Goal: Transaction & Acquisition: Purchase product/service

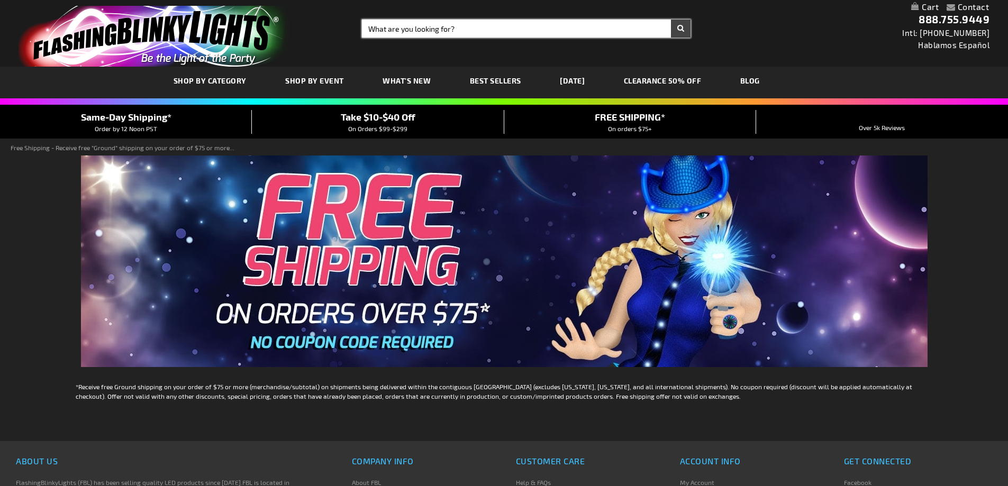
click at [443, 24] on input "Search" at bounding box center [526, 29] width 329 height 18
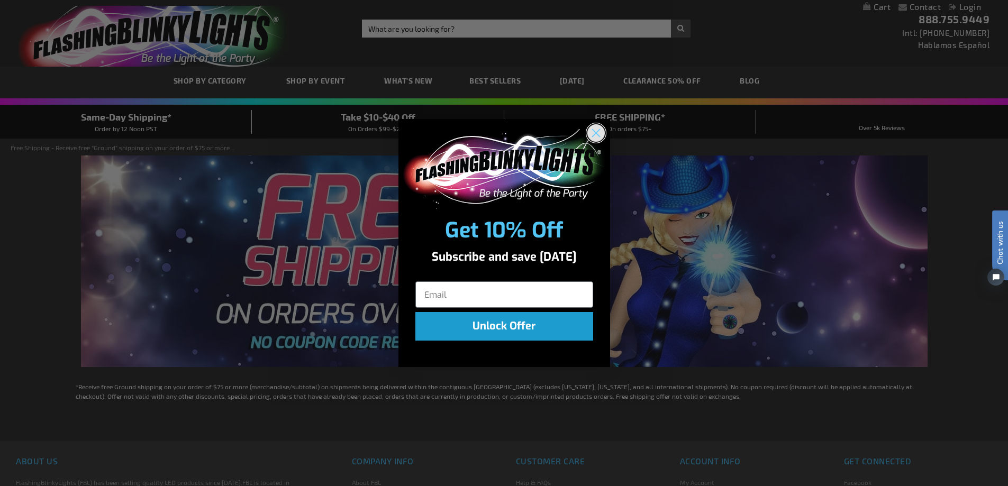
click at [597, 132] on circle "Close dialog" at bounding box center [595, 132] width 17 height 17
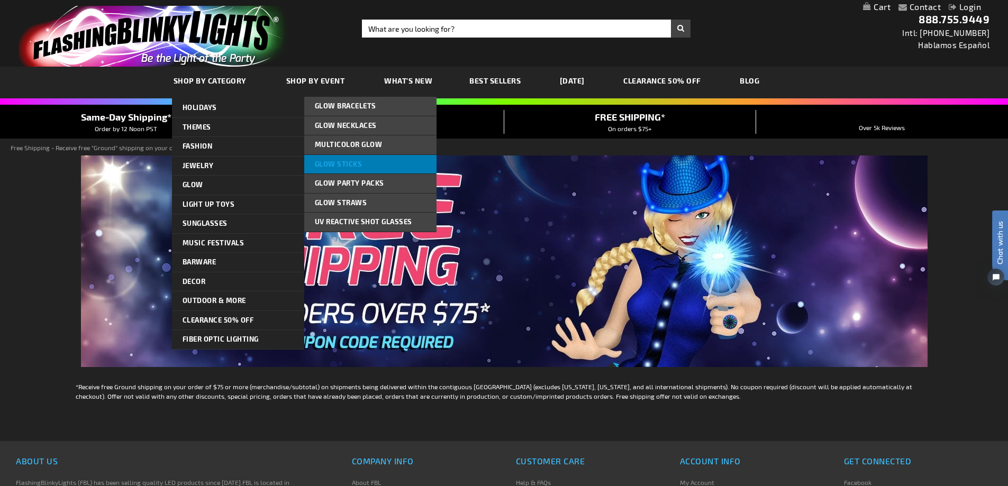
click at [331, 159] on link "Glow Sticks" at bounding box center [370, 164] width 132 height 19
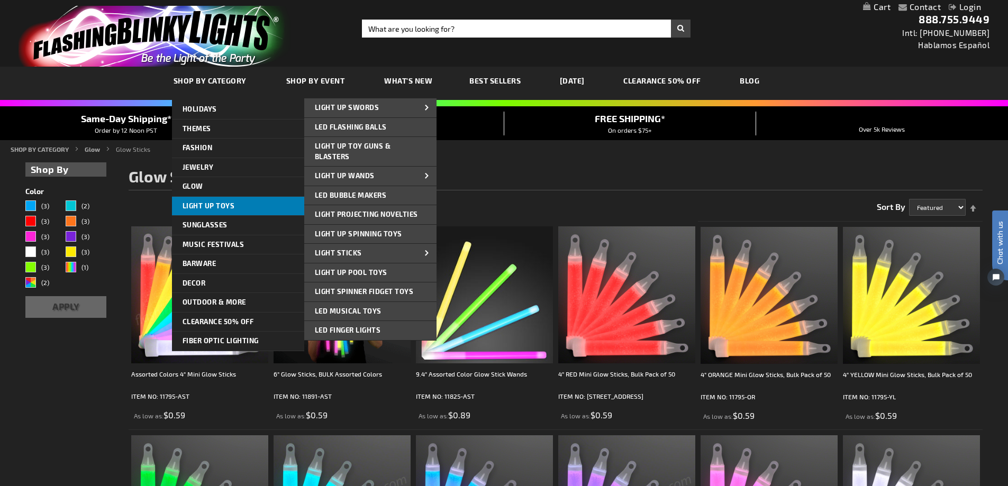
click at [265, 203] on link "Light Up Toys" at bounding box center [238, 206] width 132 height 19
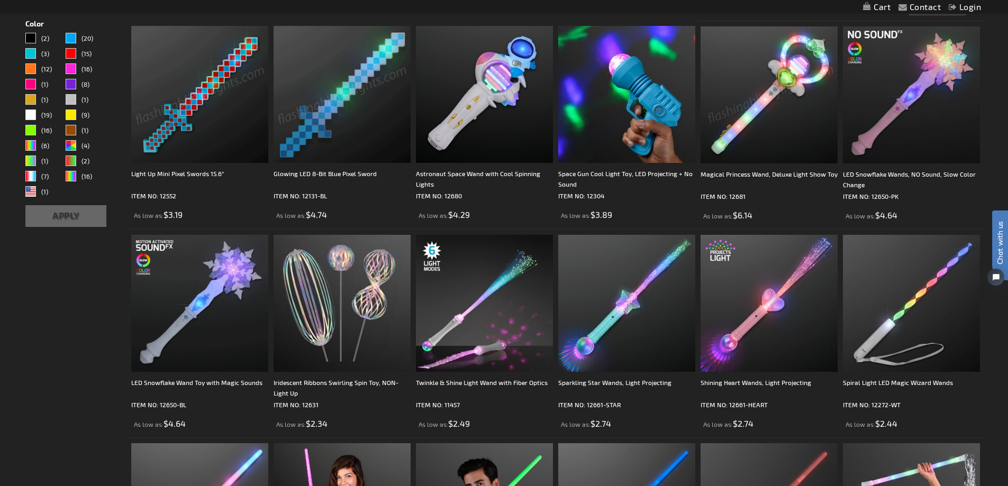
scroll to position [317, 0]
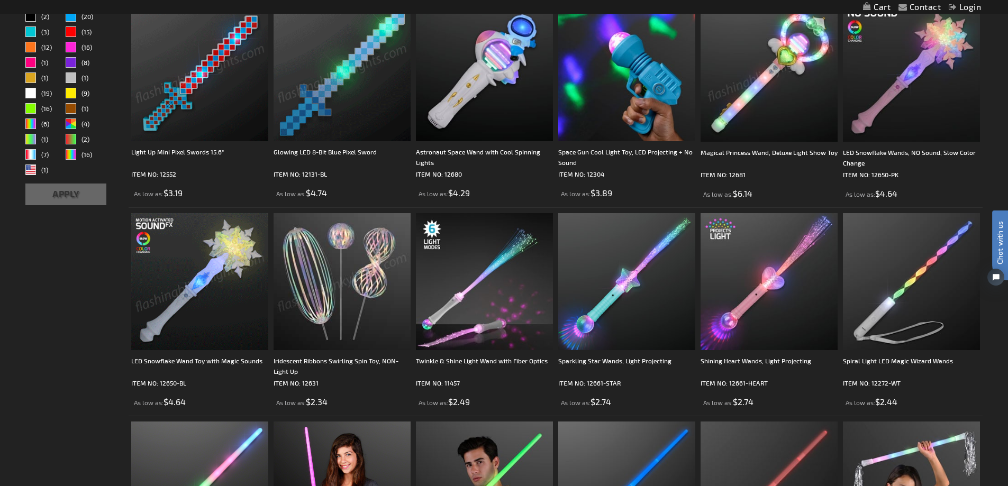
click at [308, 267] on img at bounding box center [342, 281] width 137 height 137
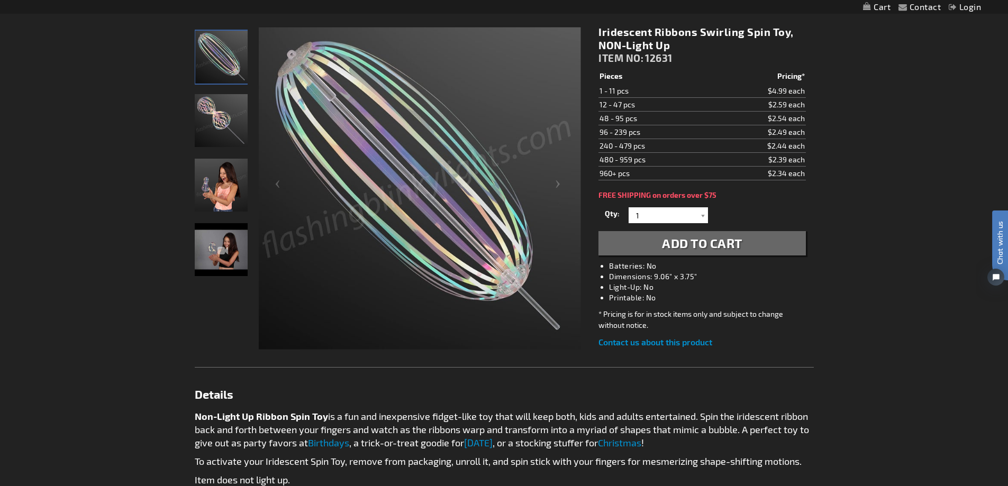
scroll to position [106, 0]
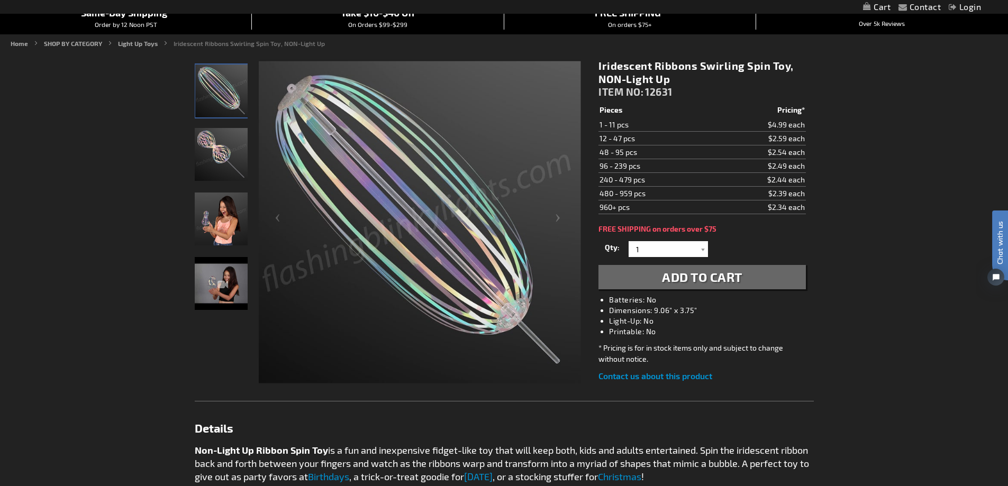
click at [232, 157] on img "Iridescent Ribbons Swirling Spin Toy, NON-Light Up" at bounding box center [221, 154] width 53 height 53
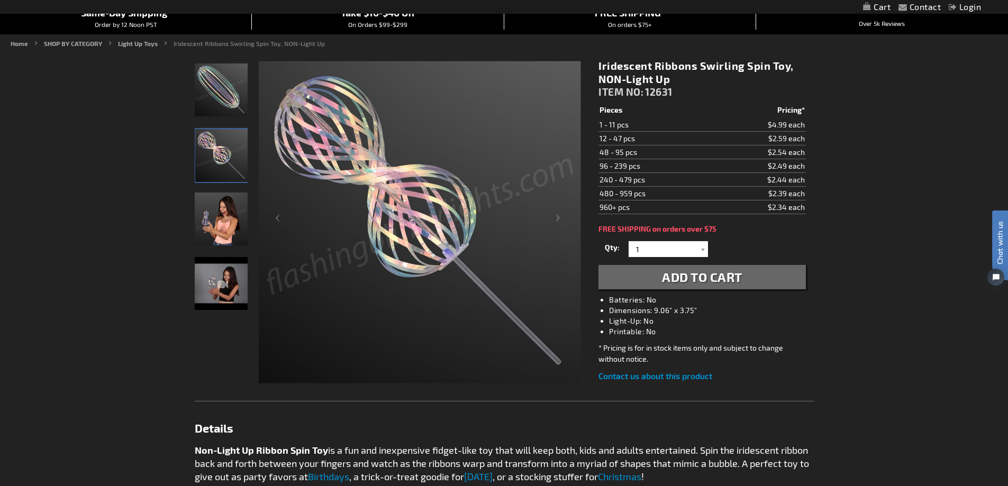
click at [227, 218] on img "Iridescent Ribbons Swirling Spin Toy, NON-Light Up" at bounding box center [221, 219] width 53 height 53
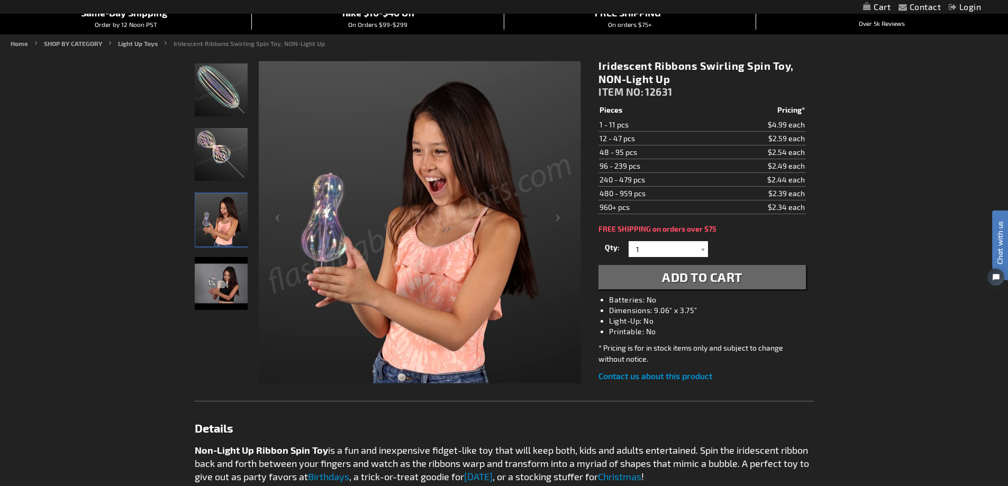
click at [228, 280] on div "Iridescent Ribbons Swirling Spin Toy, NON-Light Up" at bounding box center [221, 288] width 53 height 65
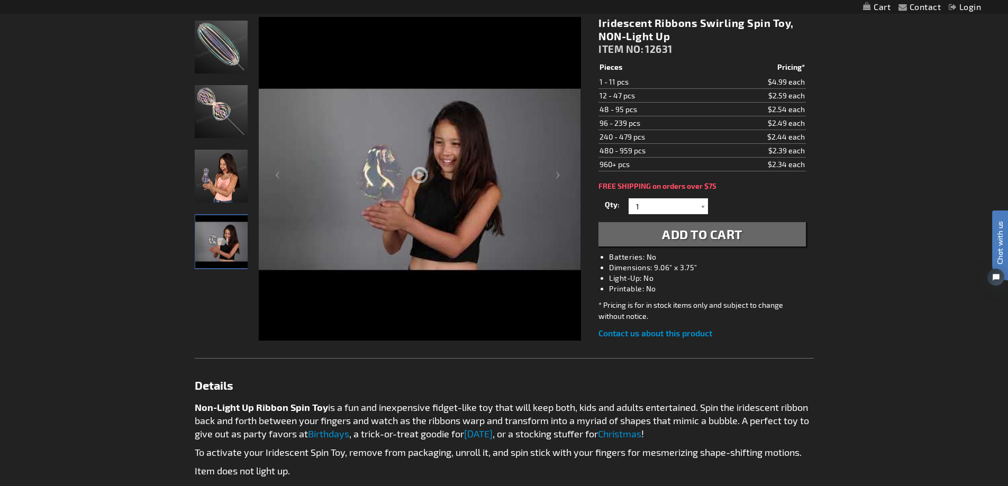
scroll to position [0, 0]
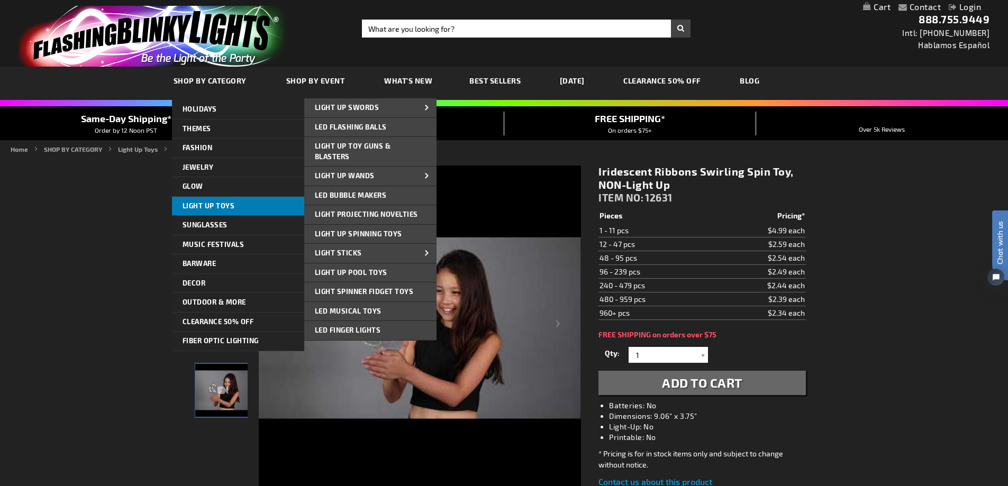
click at [221, 202] on span "Light Up Toys" at bounding box center [209, 206] width 52 height 8
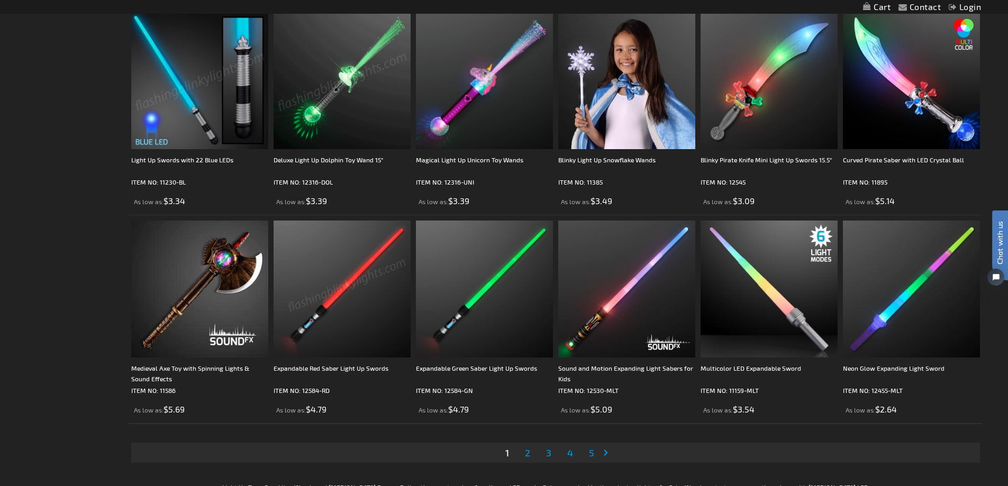
scroll to position [2117, 0]
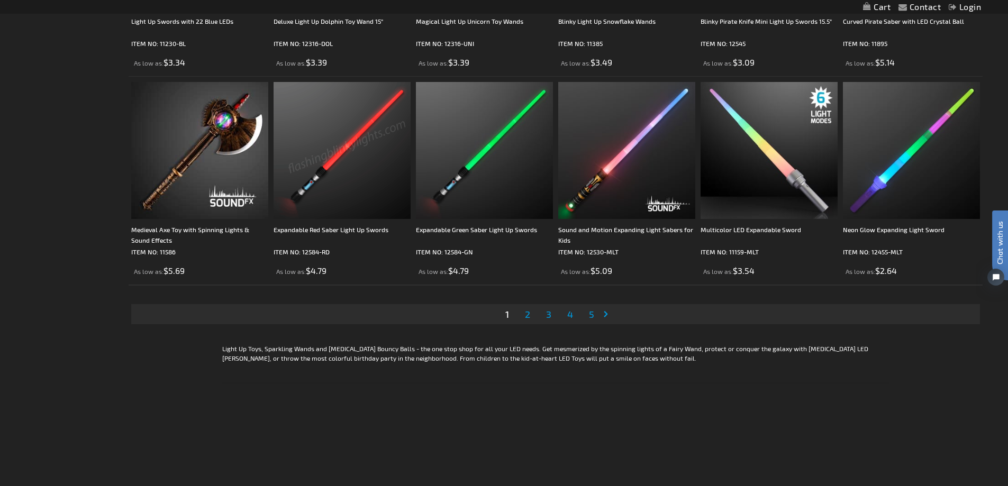
click at [593, 316] on span "5" at bounding box center [591, 314] width 5 height 12
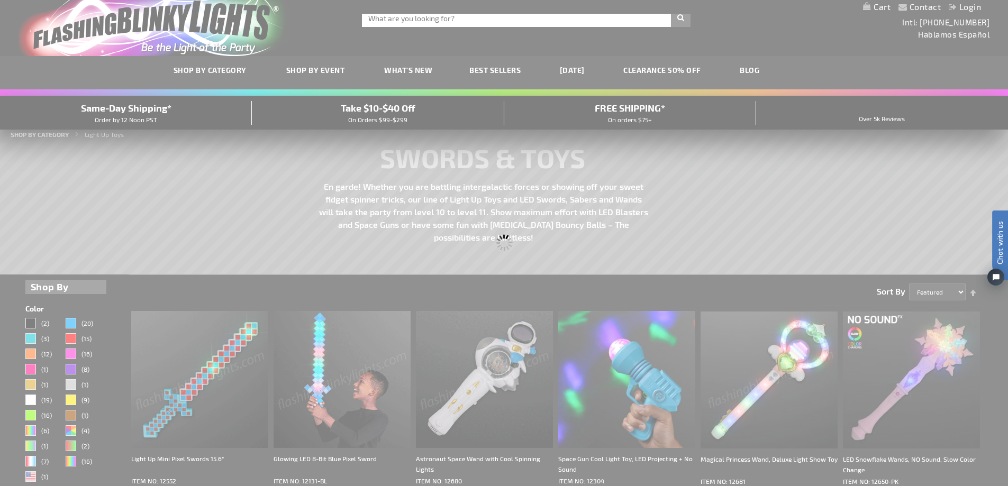
scroll to position [2, 0]
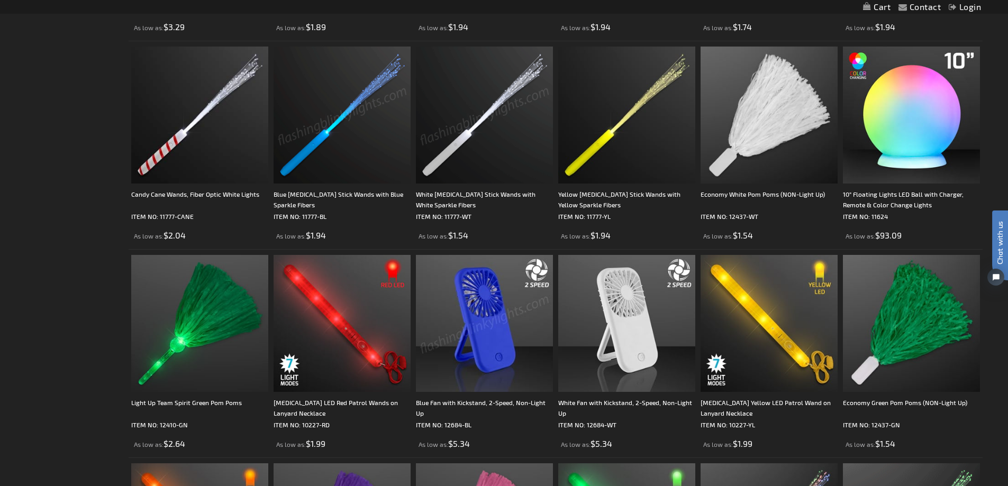
scroll to position [1646, 0]
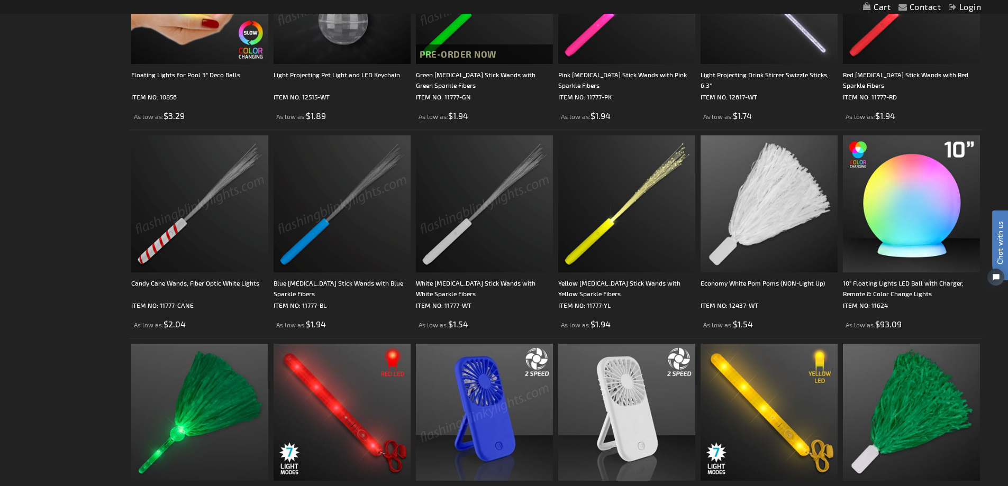
click at [218, 214] on img at bounding box center [199, 203] width 137 height 137
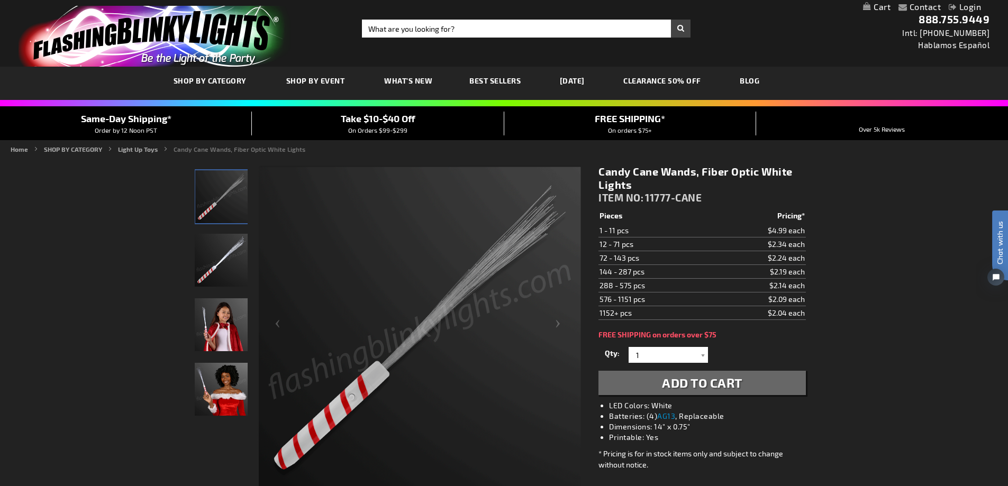
click at [220, 337] on img "Girl holding Fiber Optic Candy Cane Wand" at bounding box center [221, 324] width 53 height 53
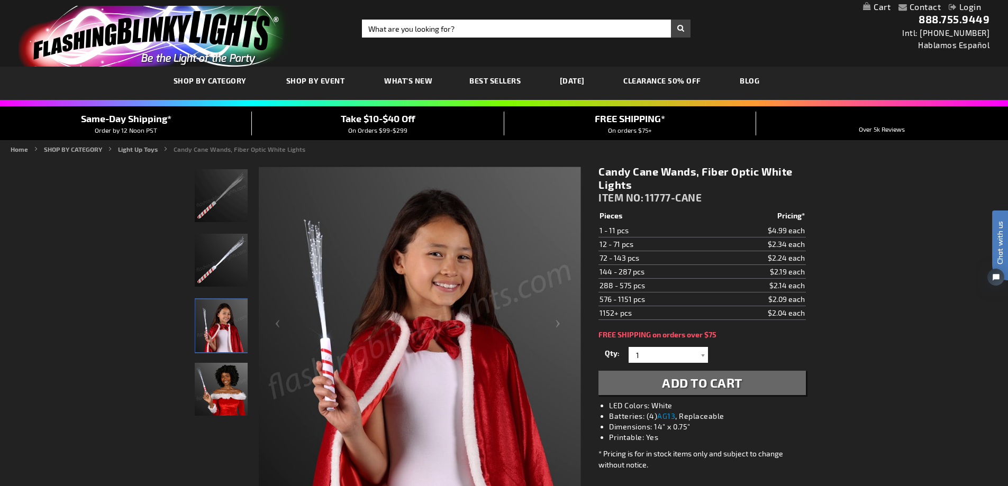
click at [238, 386] on img "Woman displaying Fiber Optic Candy Cane Wand" at bounding box center [221, 389] width 53 height 53
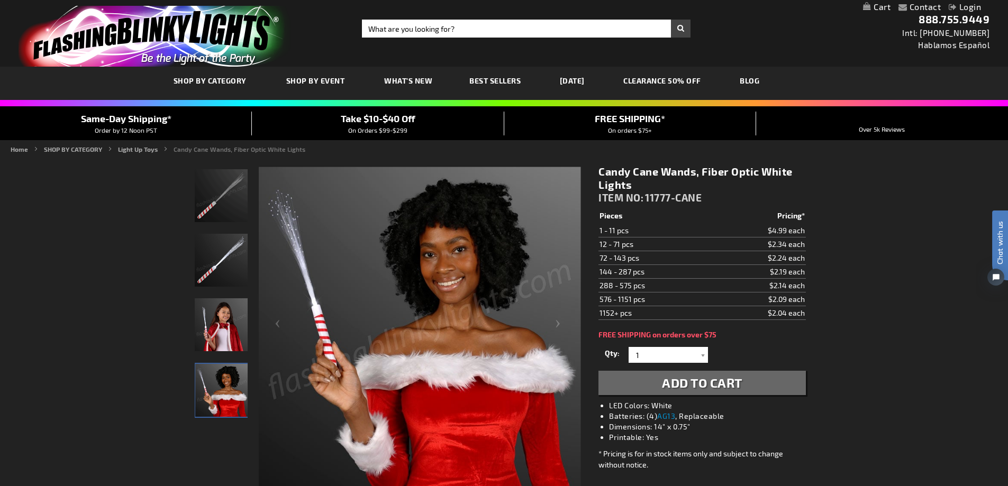
click at [215, 248] on img "Fiber Optic Candy Cane Wand" at bounding box center [221, 260] width 53 height 53
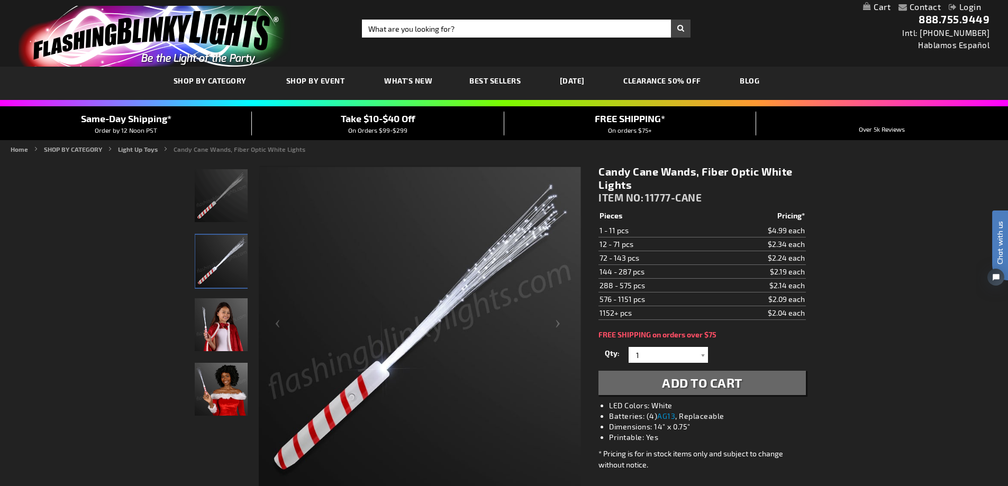
click at [213, 189] on img "Fiber Optic Candy Cane Wand" at bounding box center [221, 195] width 53 height 53
click at [570, 80] on link "[DATE]" at bounding box center [572, 80] width 41 height 35
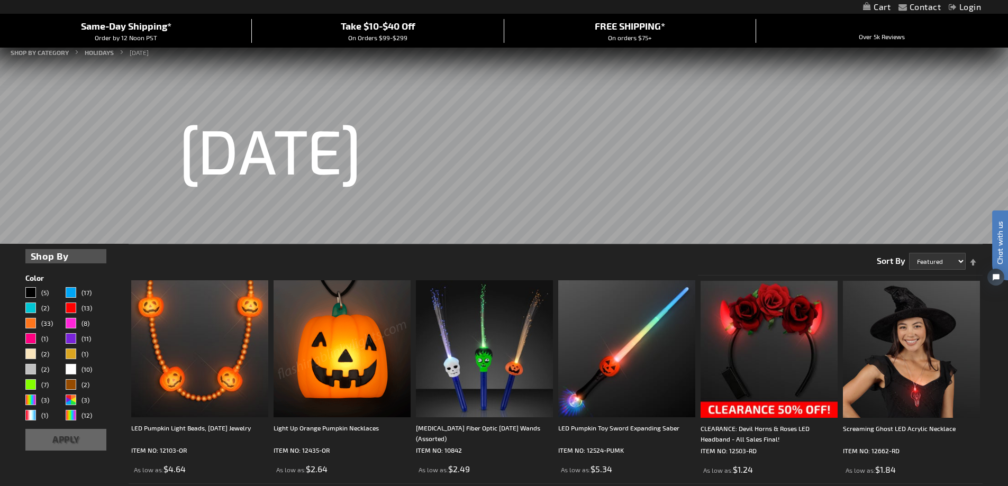
scroll to position [159, 0]
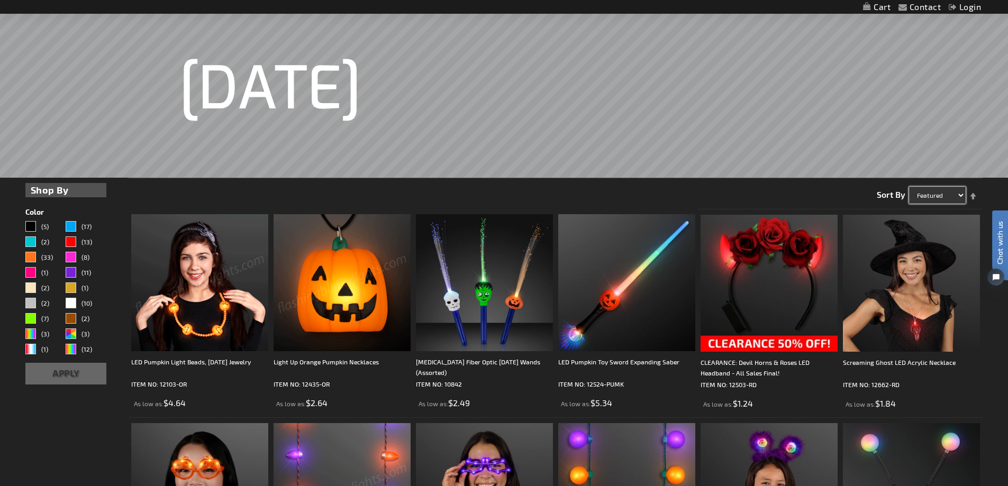
click at [957, 198] on select "Featured Name Price Best Sellers" at bounding box center [937, 195] width 57 height 17
select select "price"
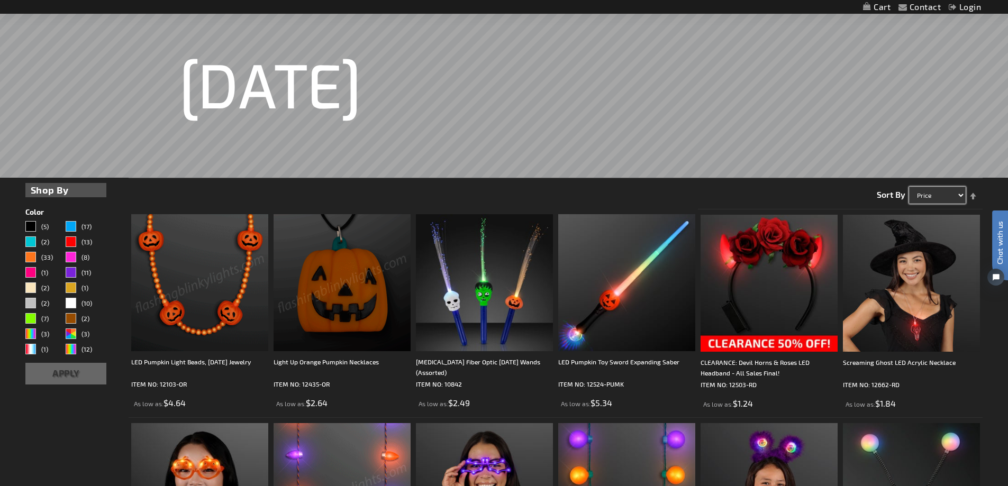
click at [909, 187] on select "Featured Name Price Best Sellers" at bounding box center [937, 195] width 57 height 17
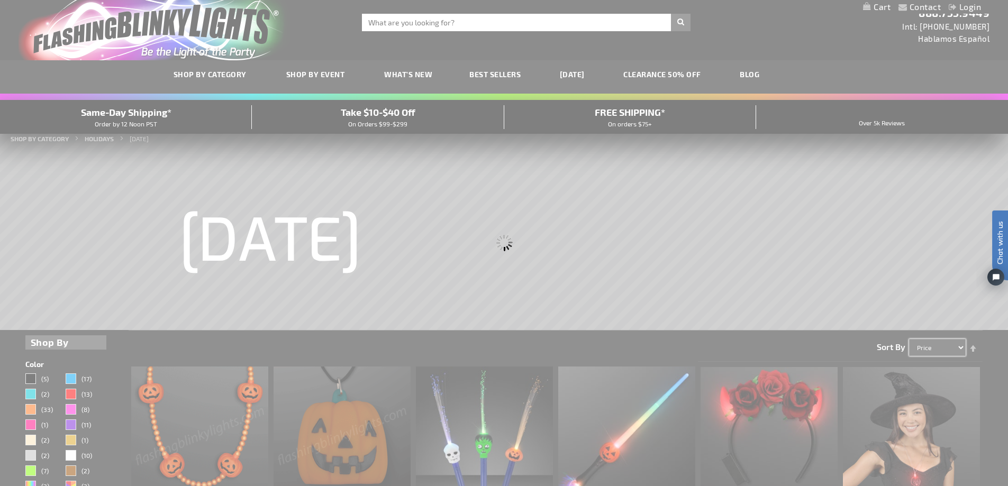
scroll to position [0, 0]
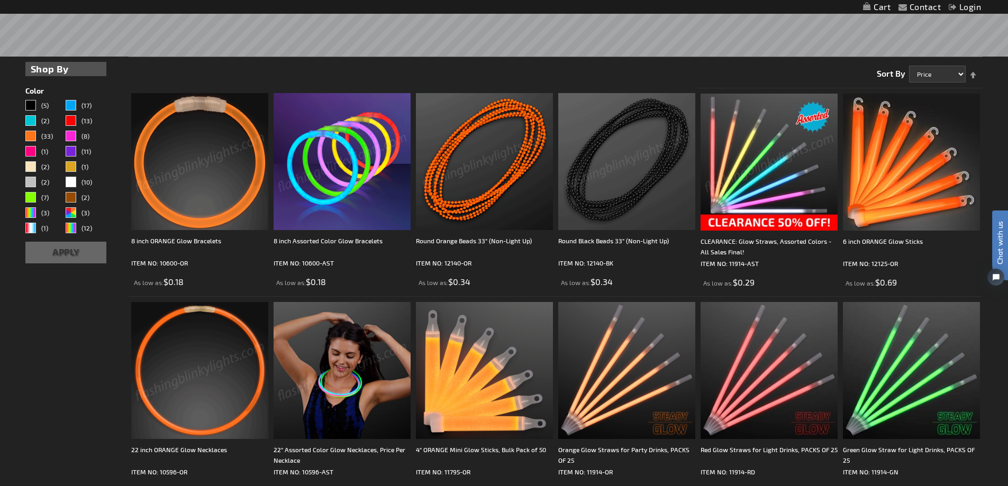
scroll to position [423, 0]
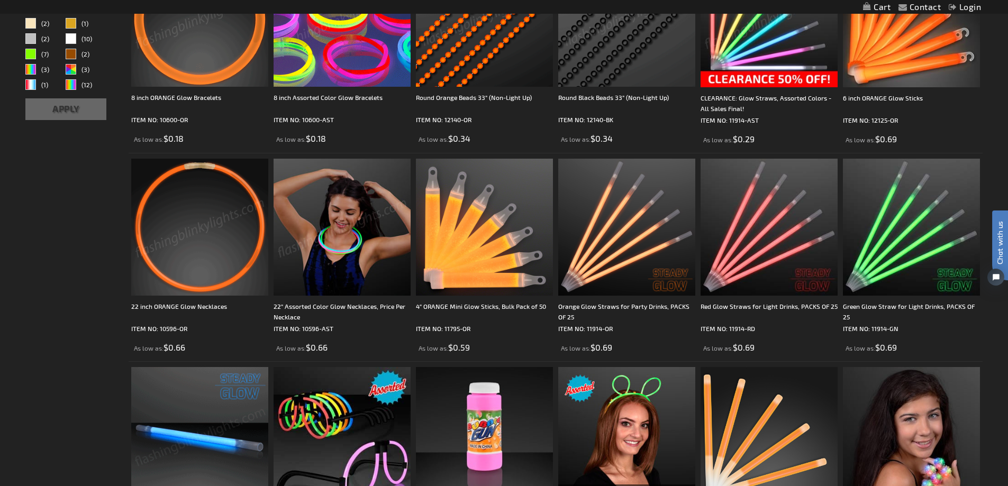
click at [228, 255] on img at bounding box center [199, 227] width 137 height 137
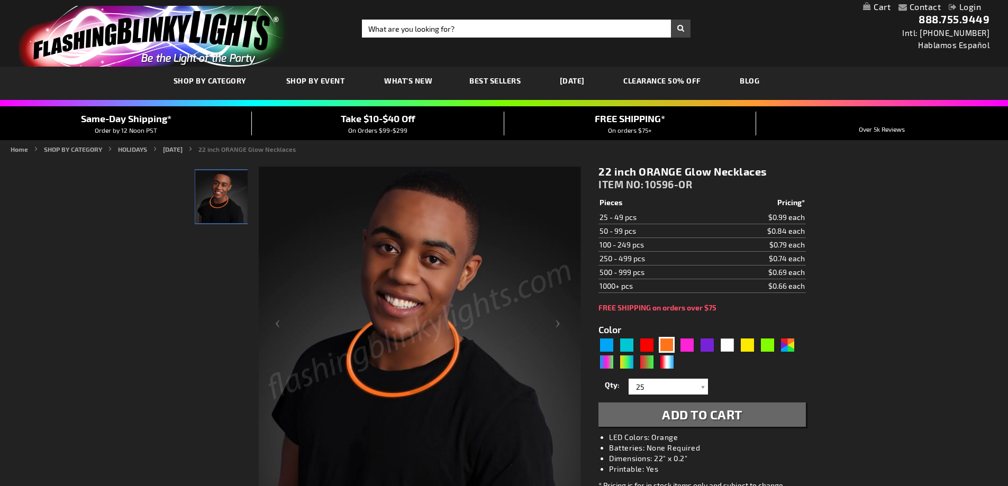
drag, startPoint x: 543, startPoint y: 395, endPoint x: 803, endPoint y: 346, distance: 263.9
click at [811, 344] on div "22 inch ORANGE Glow Necklaces ITEM NO: 10596-OR $0.66 Pieces Pricing* 25 - 49 p…" at bounding box center [702, 368] width 223 height 423
click at [794, 347] on div "AST" at bounding box center [787, 345] width 16 height 16
type input "5630"
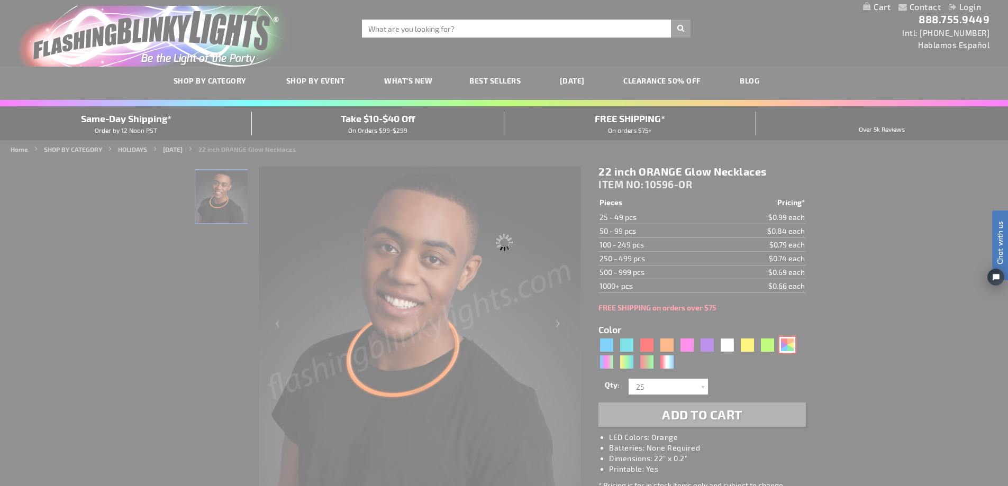
type input "10596-AST"
type input "Customize - 22&quot; Assorted Color Glow Necklaces, Price Per Necklace - ITEM N…"
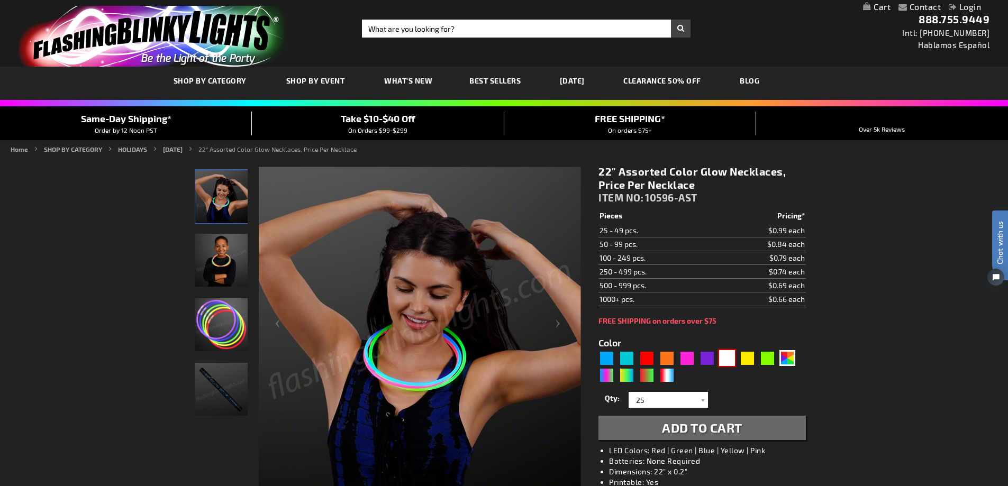
click at [726, 356] on div "White" at bounding box center [727, 358] width 16 height 16
type input "5646"
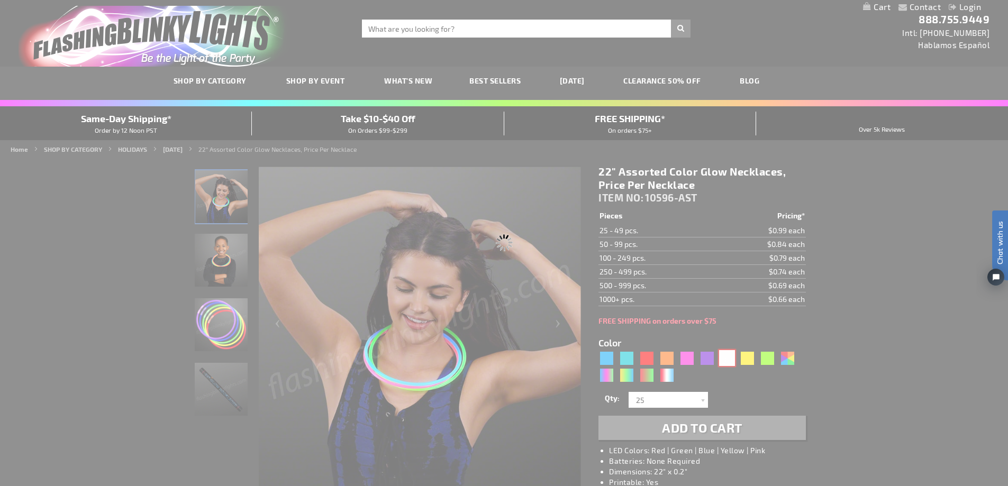
type input "10596-WT"
type input "Customize - 22 inch WHITE Glow Necklaces - ITEM NO: 10596-WT"
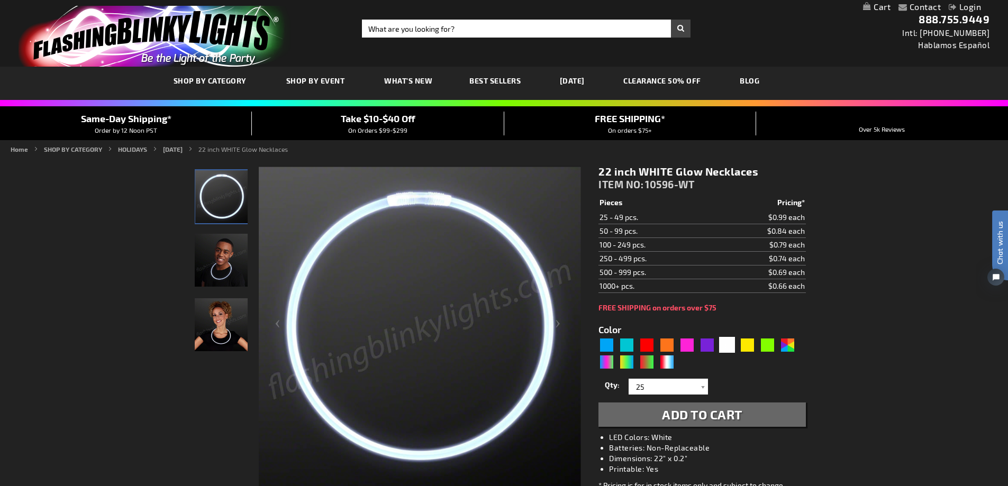
click at [179, 34] on img "store logo" at bounding box center [155, 36] width 273 height 61
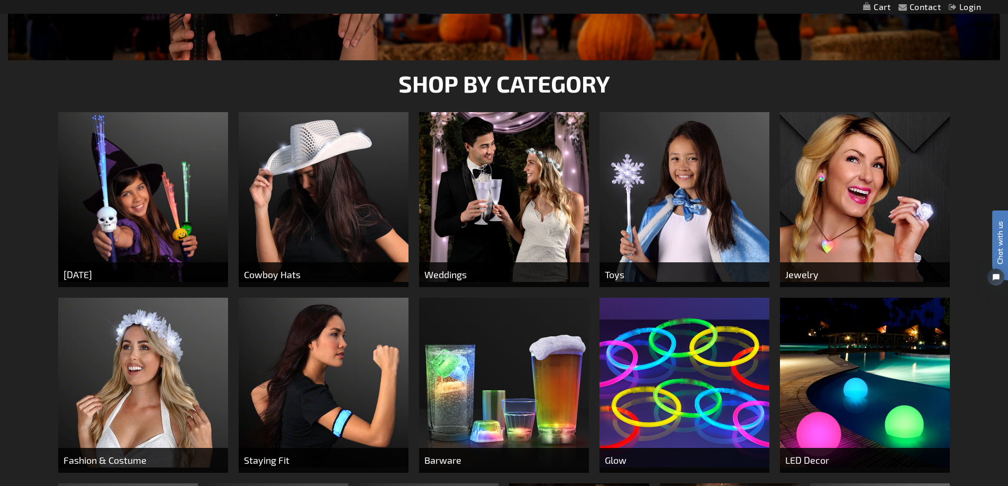
scroll to position [370, 0]
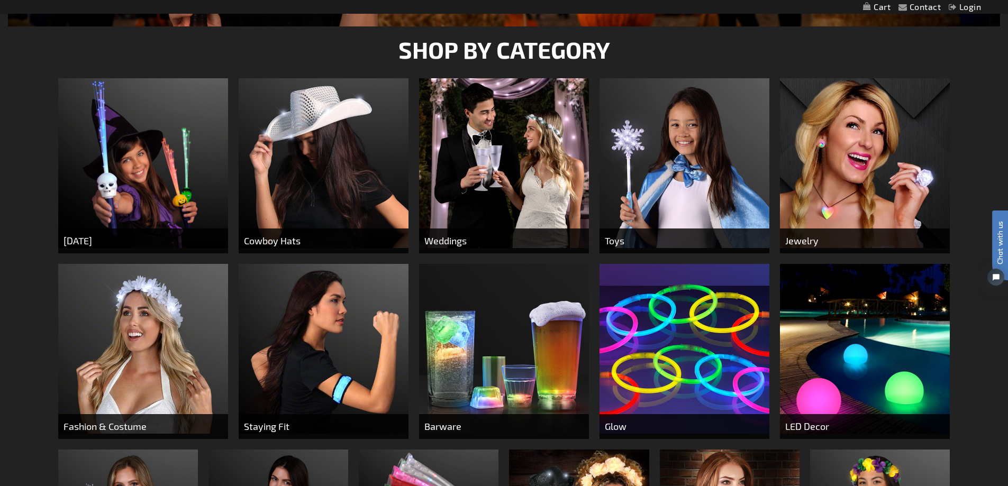
click at [625, 135] on img at bounding box center [685, 163] width 170 height 170
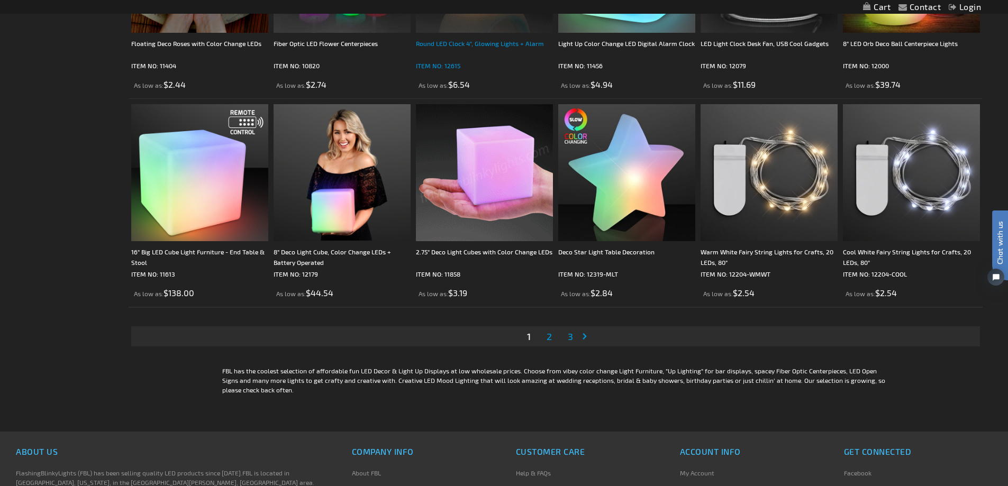
scroll to position [2169, 0]
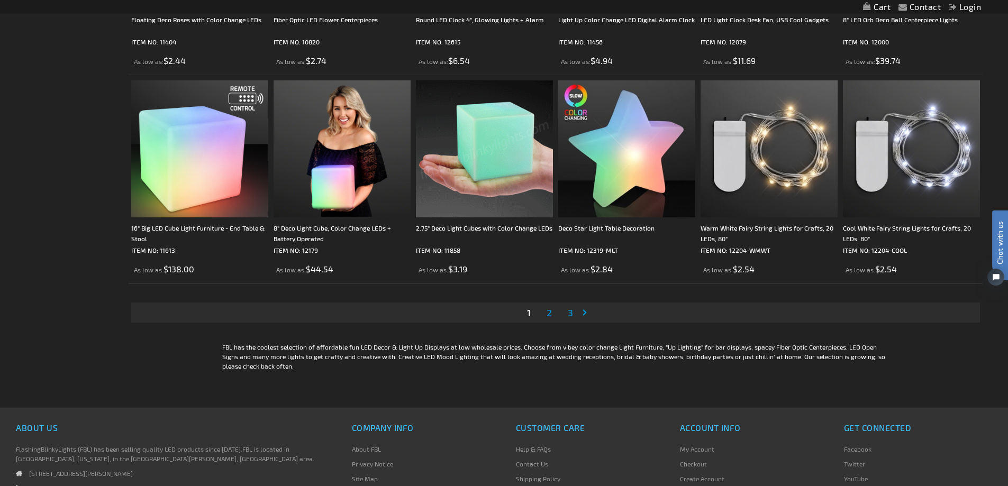
click at [547, 311] on span "2" at bounding box center [549, 313] width 5 height 12
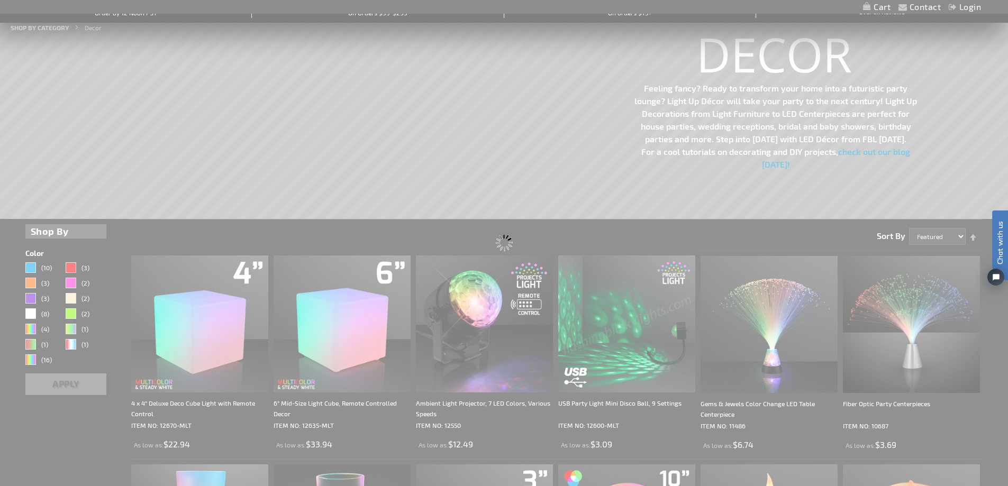
scroll to position [49, 0]
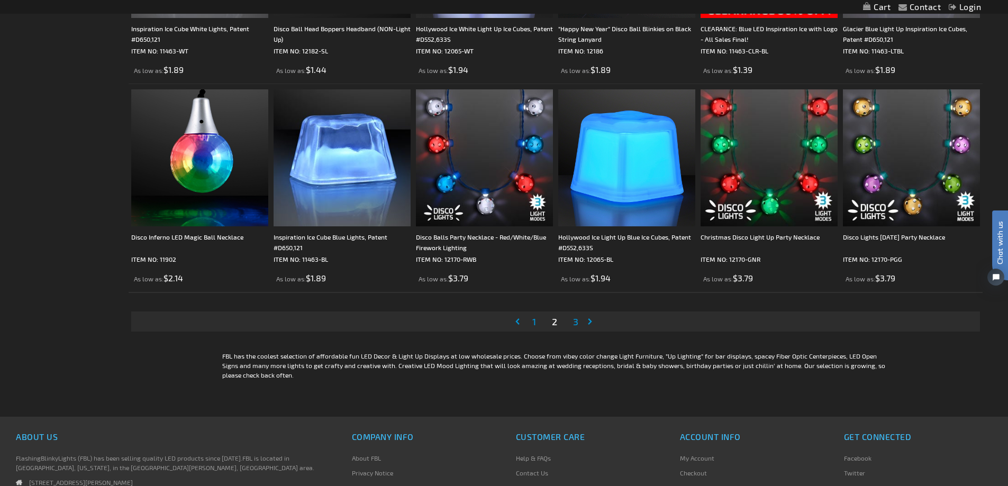
scroll to position [2222, 0]
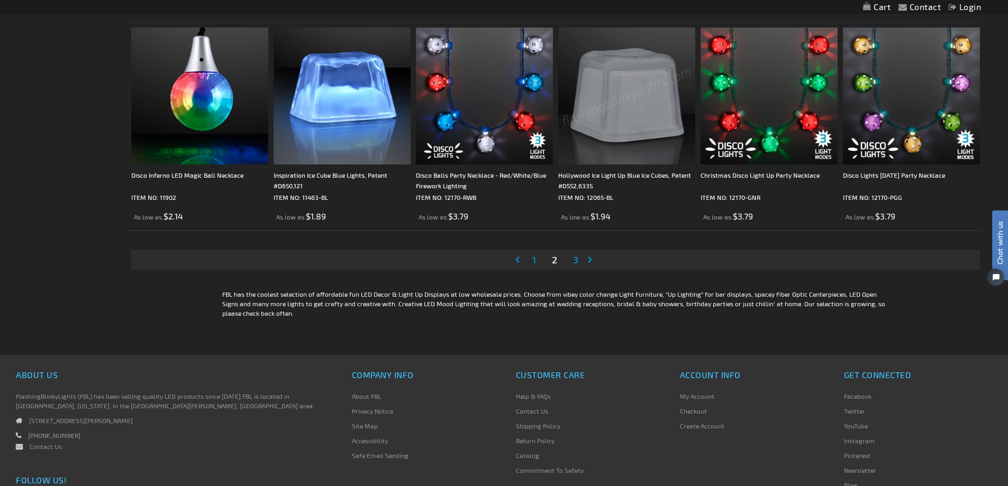
click at [591, 259] on link "Page Next" at bounding box center [592, 260] width 11 height 16
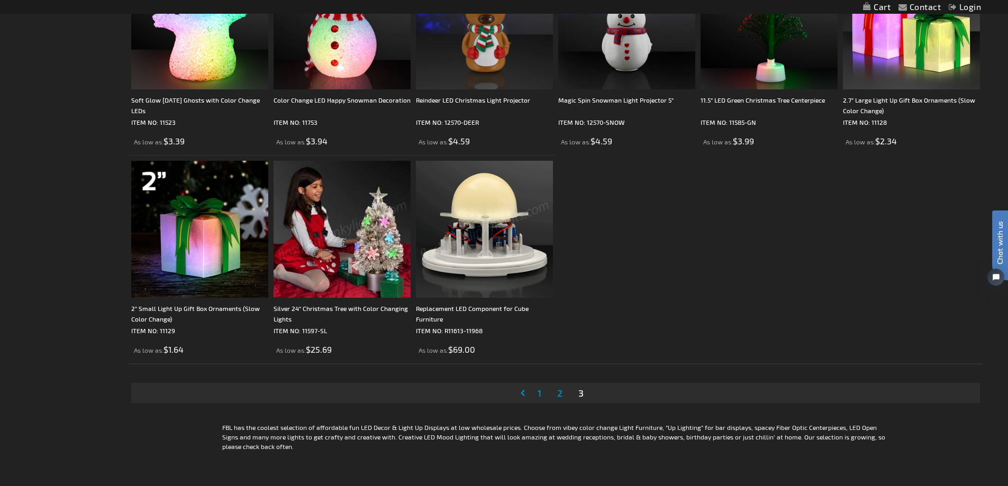
scroll to position [1005, 0]
